Goal: Transaction & Acquisition: Purchase product/service

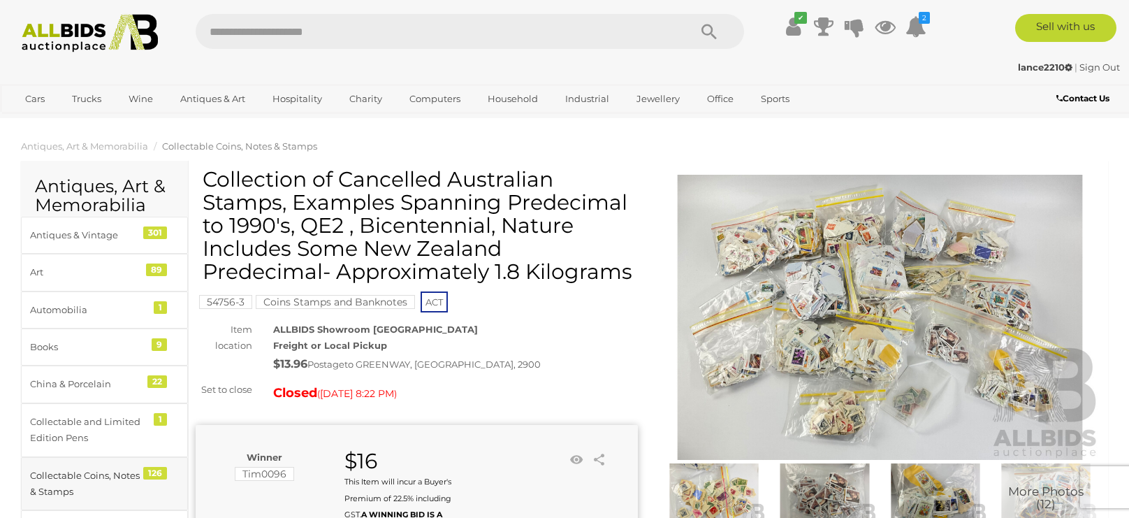
click at [103, 479] on div "Collectable Coins, Notes & Stamps" at bounding box center [87, 483] width 115 height 33
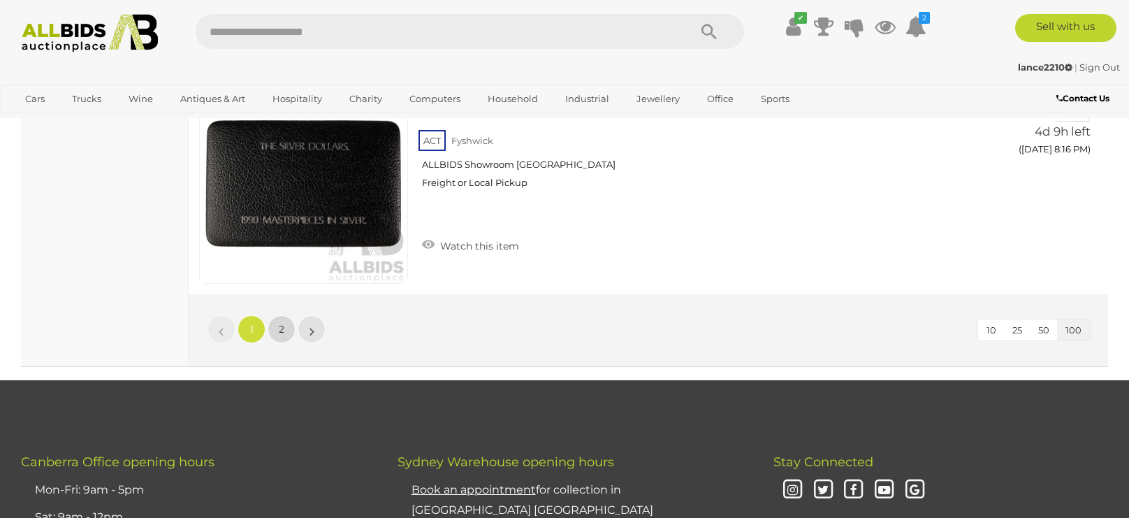
scroll to position [23201, 0]
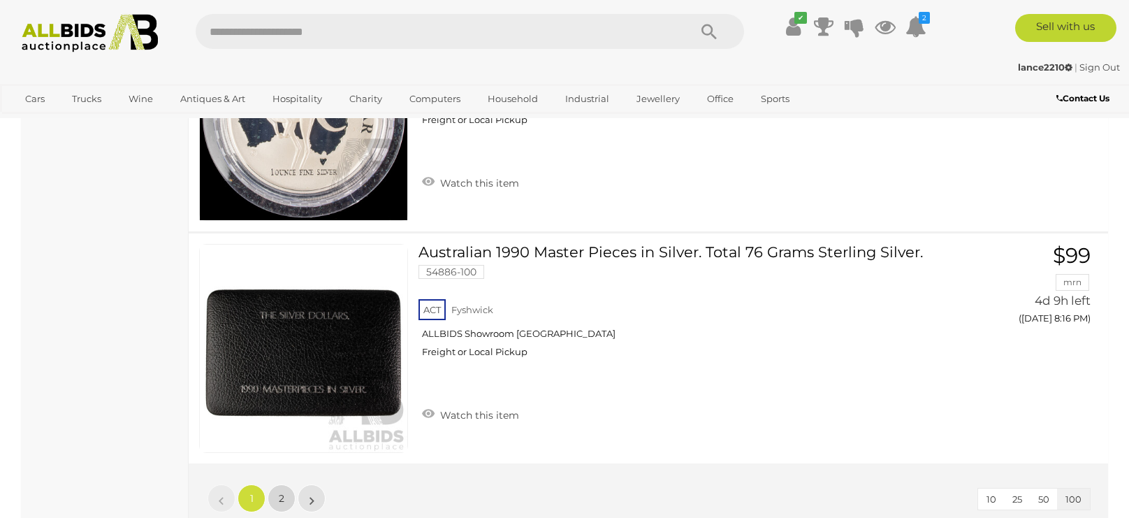
click at [274, 484] on link "2" at bounding box center [282, 498] width 28 height 28
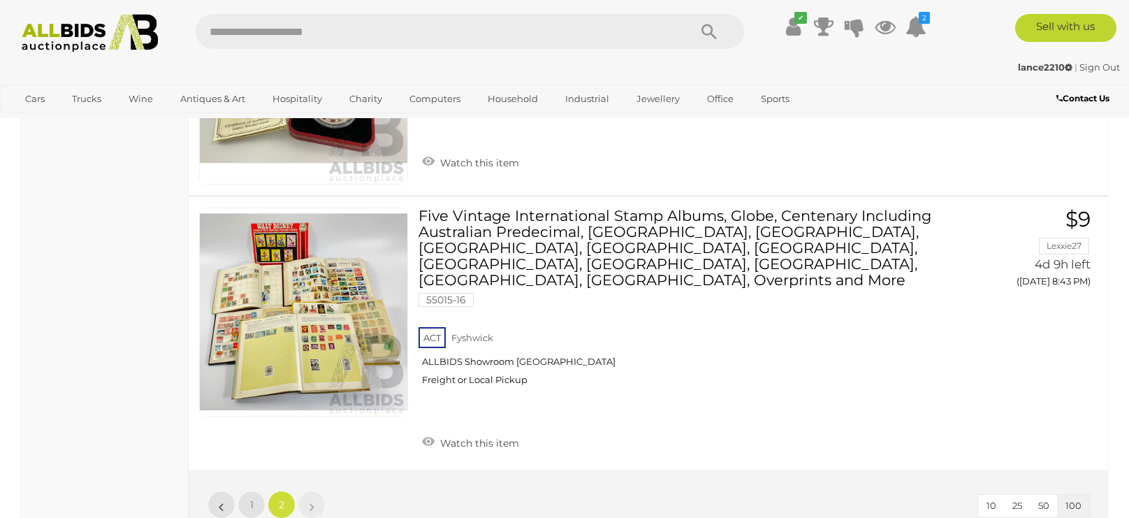
scroll to position [5886, 0]
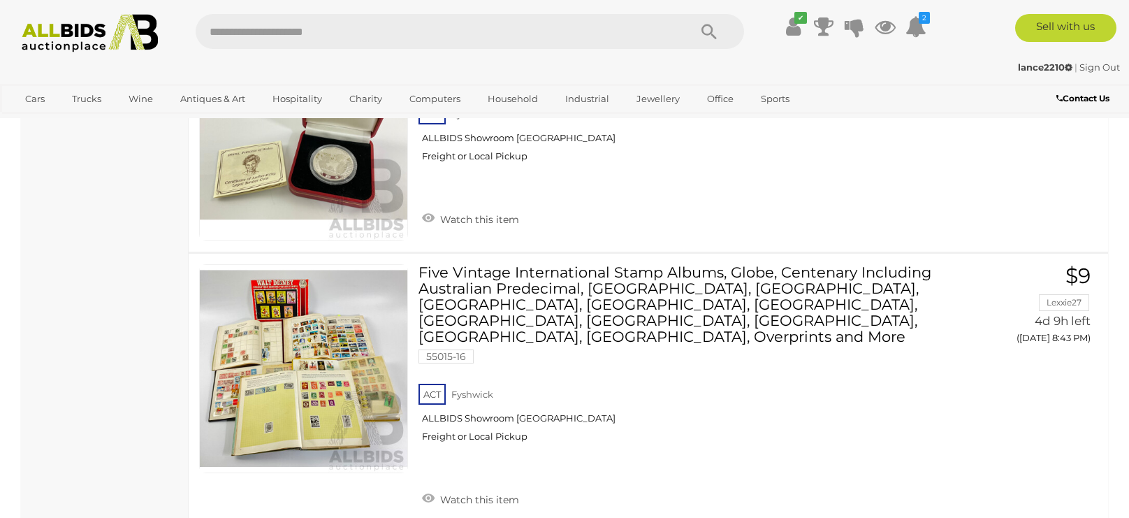
click at [818, 384] on div "ACT Fyshwick ALLBIDS Showroom Fyshwick Freight or Local Pickup" at bounding box center [682, 417] width 526 height 72
